Goal: Information Seeking & Learning: Check status

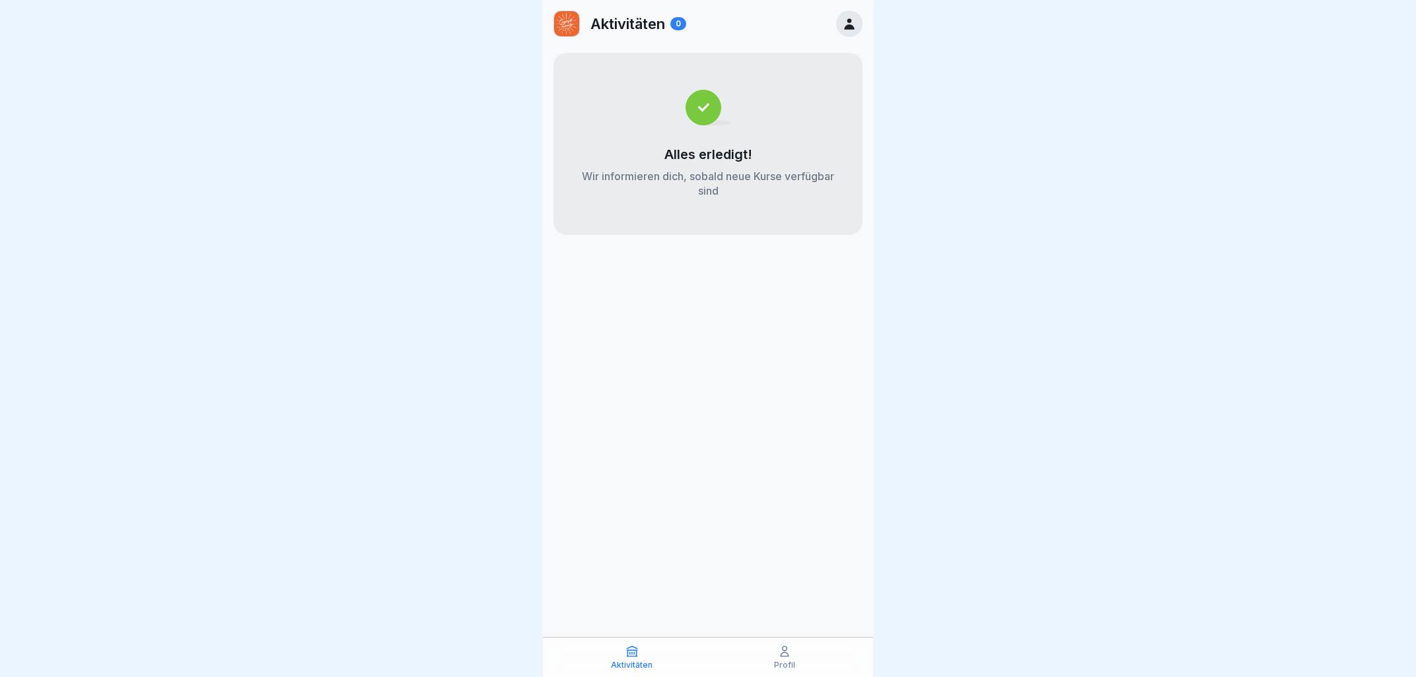
click at [850, 19] on icon at bounding box center [849, 23] width 10 height 11
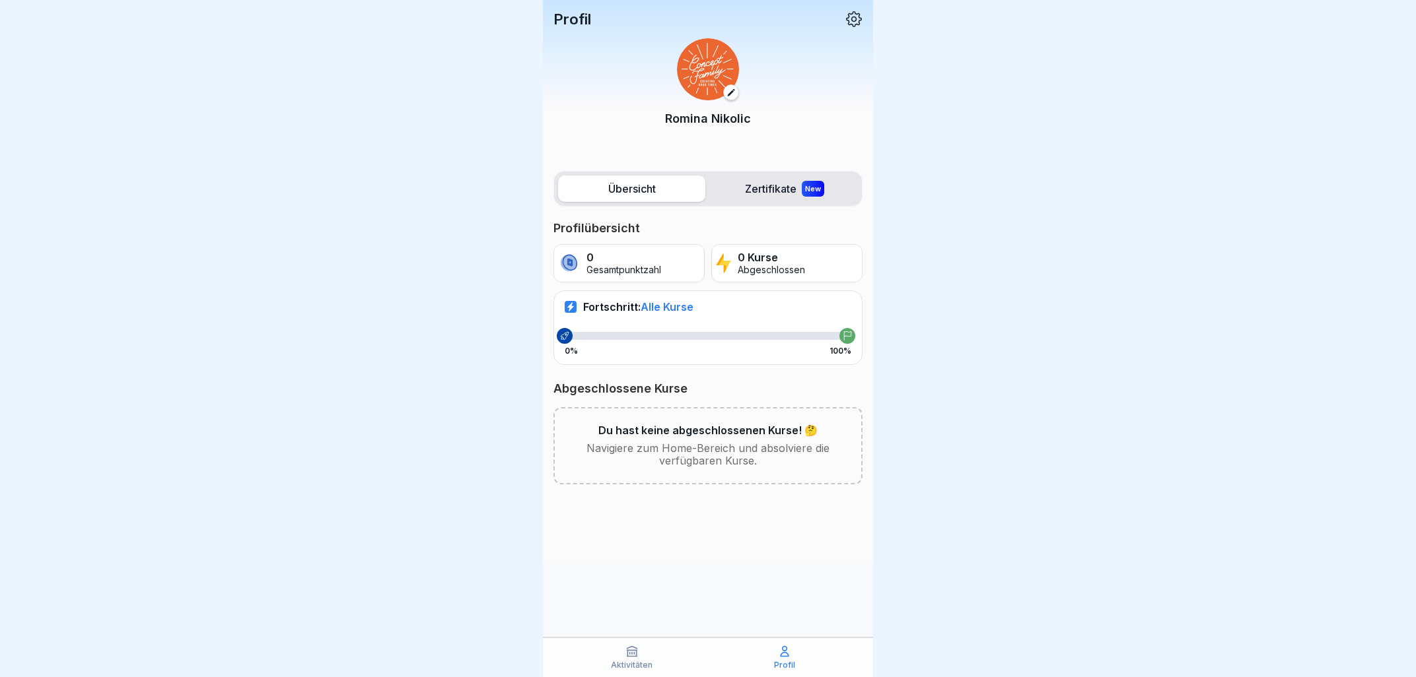
click at [792, 181] on label "Zertifikate New" at bounding box center [783, 189] width 147 height 26
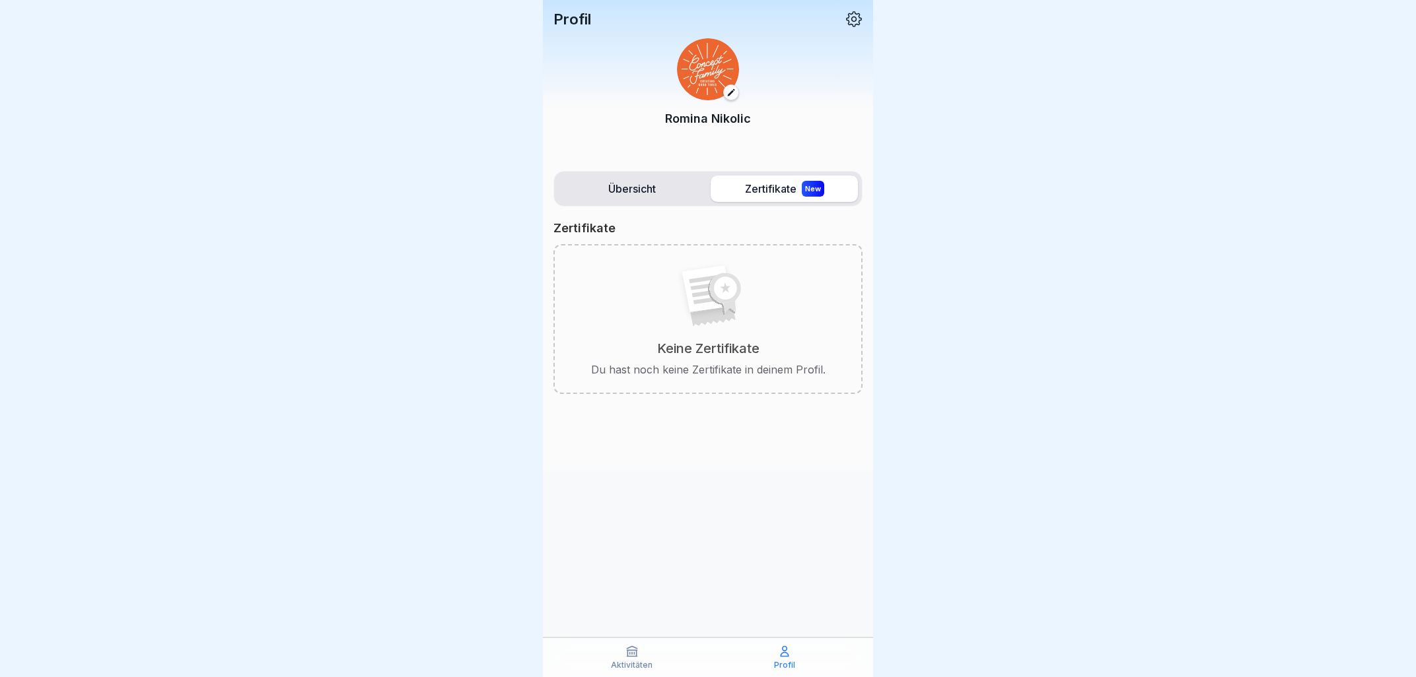
click at [656, 189] on label "Übersicht" at bounding box center [631, 189] width 147 height 26
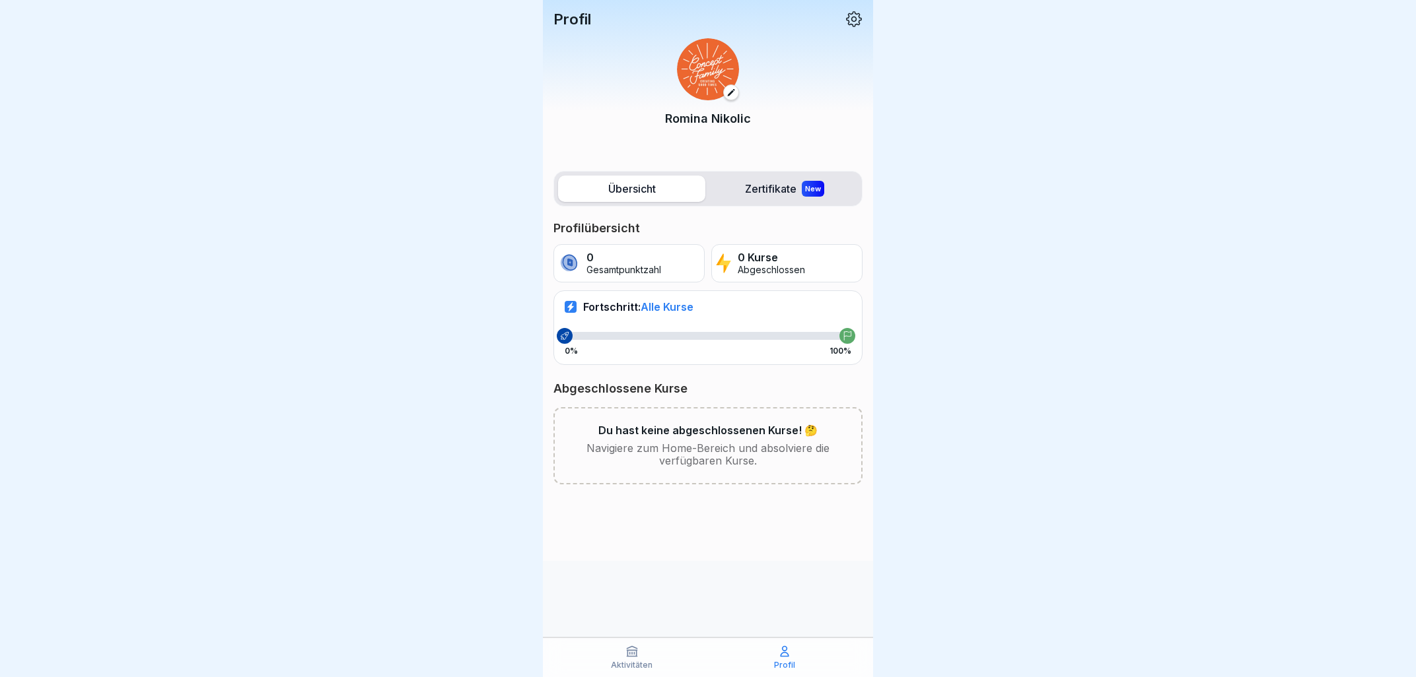
click at [694, 322] on div "Fortschritt: Alle Kurse 0% 100%" at bounding box center [707, 328] width 309 height 74
click at [748, 404] on div "Abgeschlossene Kurse Du hast keine abgeschlossenen Kurse! 🤔 Navigiere zum Home-…" at bounding box center [707, 433] width 309 height 104
click at [755, 437] on p "Du hast keine abgeschlossenen Kurse! 🤔" at bounding box center [707, 431] width 219 height 13
click at [658, 271] on p "Gesamtpunktzahl" at bounding box center [623, 270] width 75 height 11
click at [761, 261] on p "0 Kurse" at bounding box center [770, 258] width 67 height 13
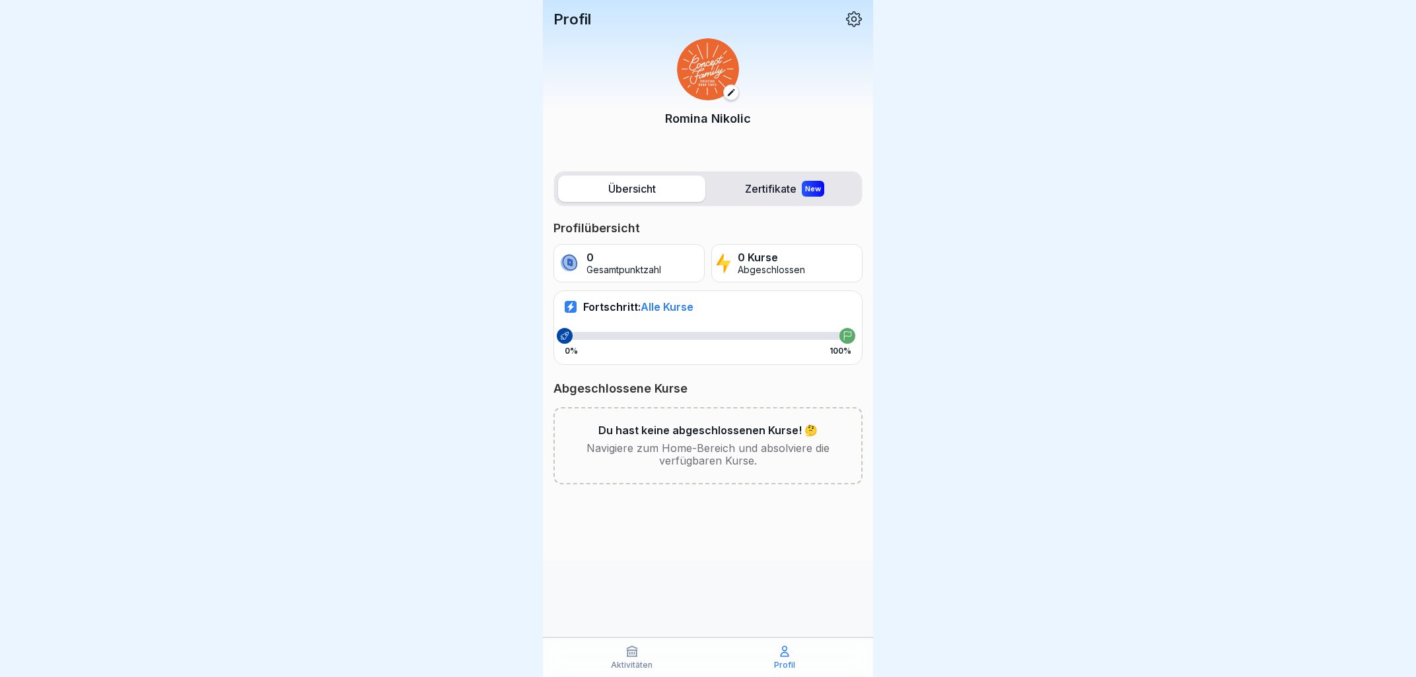
click at [668, 658] on div "Aktivitäten" at bounding box center [632, 657] width 146 height 25
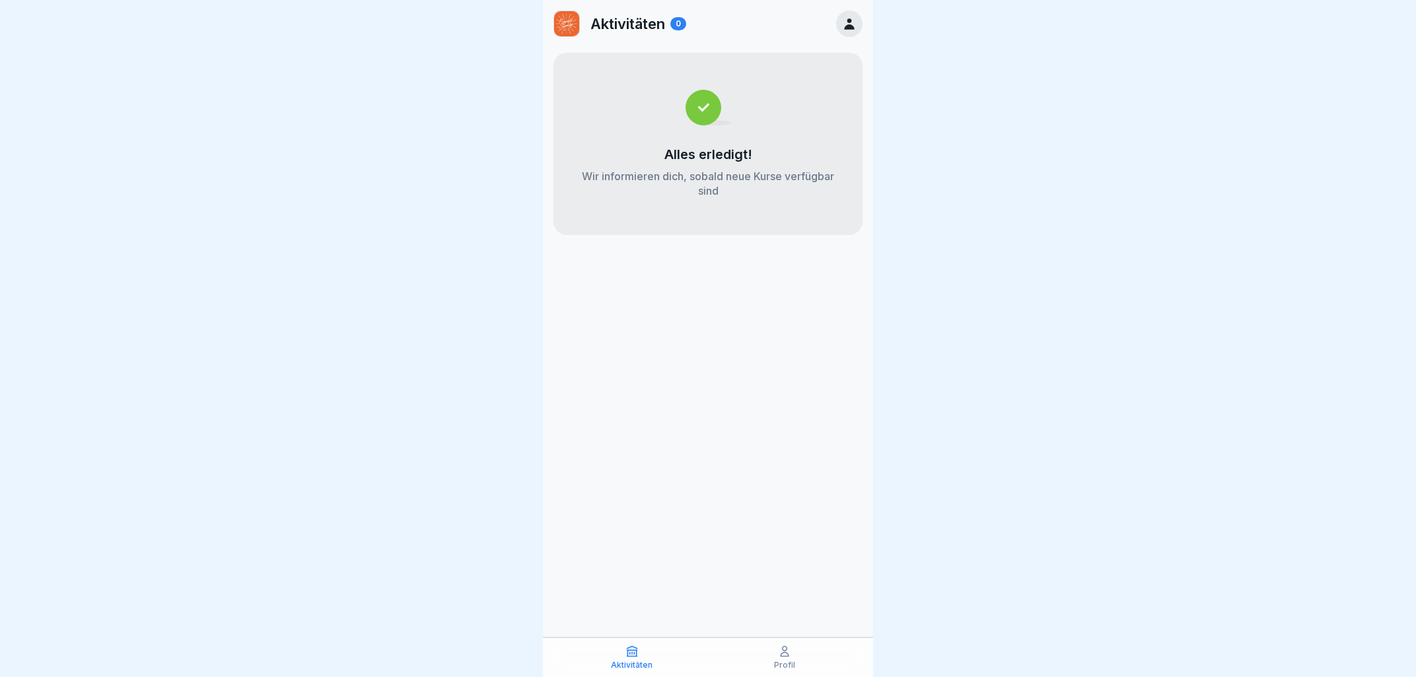
click at [782, 660] on div "Profil" at bounding box center [784, 657] width 146 height 25
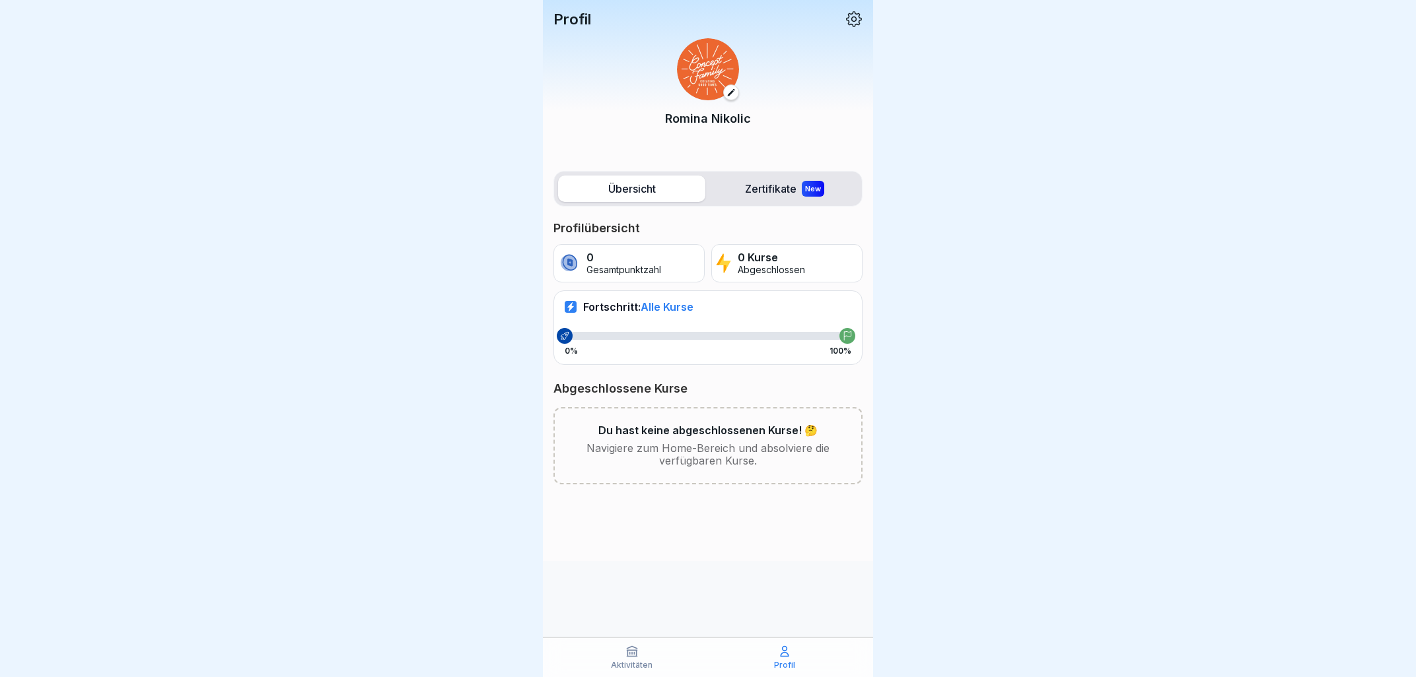
click at [765, 190] on label "Zertifikate New" at bounding box center [783, 189] width 147 height 26
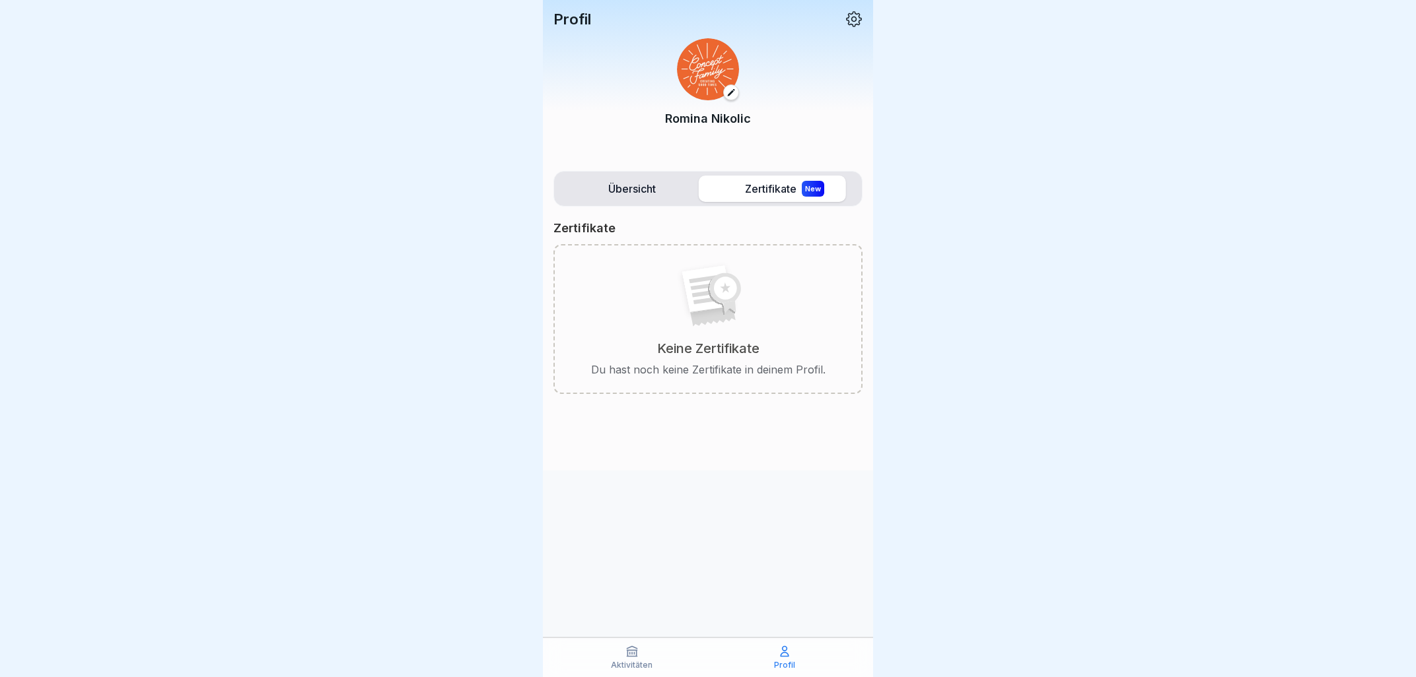
click at [681, 192] on label "Übersicht" at bounding box center [631, 189] width 147 height 26
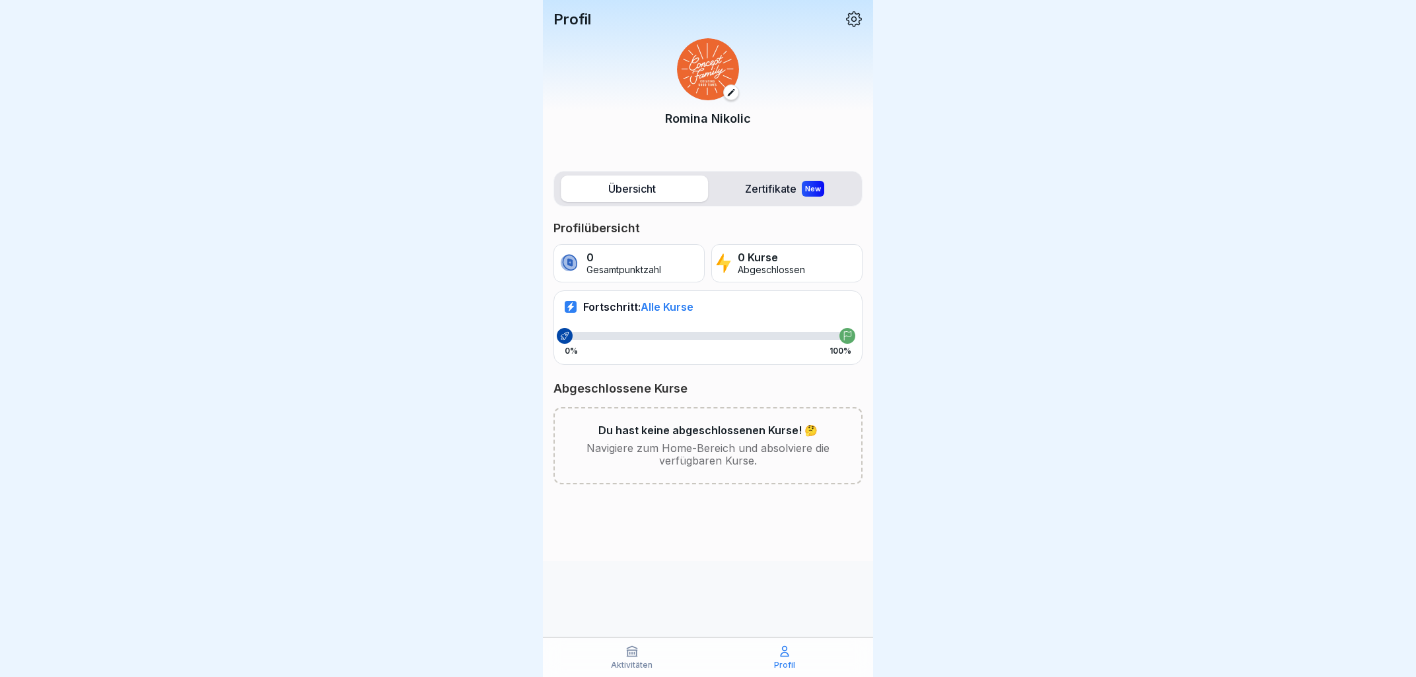
click at [744, 260] on p "0 Kurse" at bounding box center [770, 258] width 67 height 13
click at [675, 263] on div "0 Gesamtpunktzahl" at bounding box center [628, 263] width 151 height 38
click at [658, 326] on div "Fortschritt: Alle Kurse 0% 100%" at bounding box center [707, 328] width 309 height 74
click at [567, 344] on div at bounding box center [565, 336] width 16 height 16
